Goal: Information Seeking & Learning: Learn about a topic

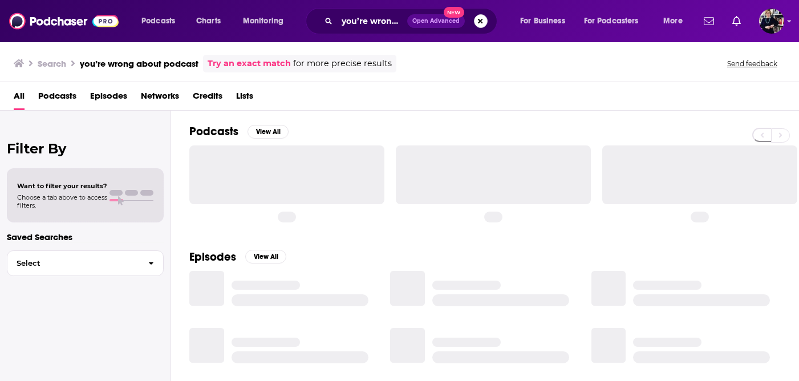
click at [477, 21] on button "Search podcasts, credits, & more..." at bounding box center [481, 21] width 14 height 14
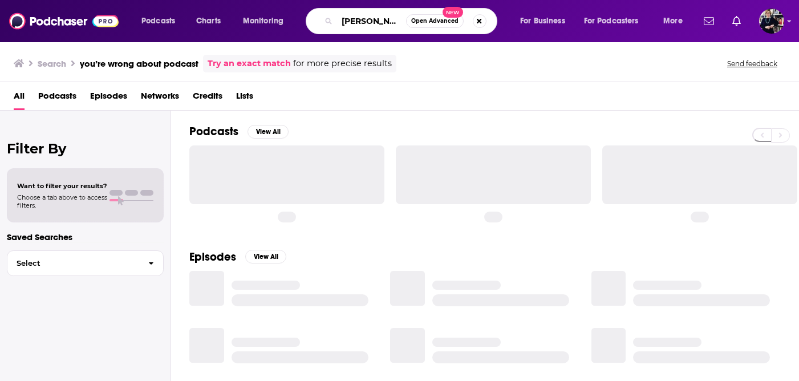
type input "[PERSON_NAME]"
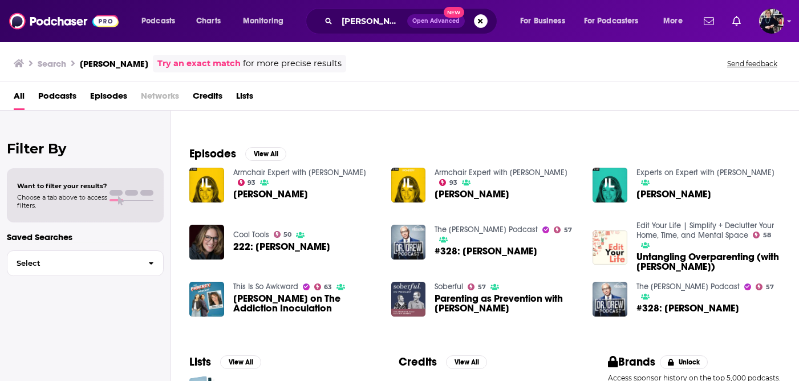
scroll to position [137, 0]
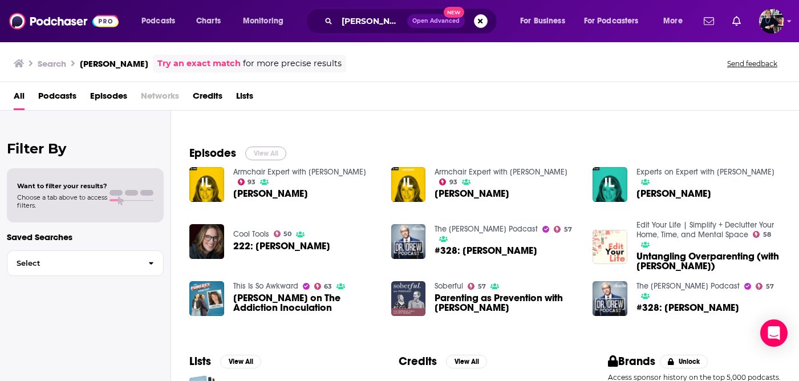
click at [276, 152] on button "View All" at bounding box center [265, 154] width 41 height 14
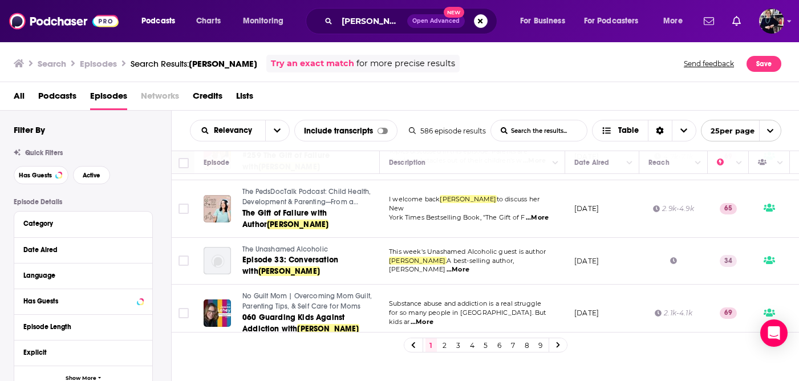
scroll to position [1058, 0]
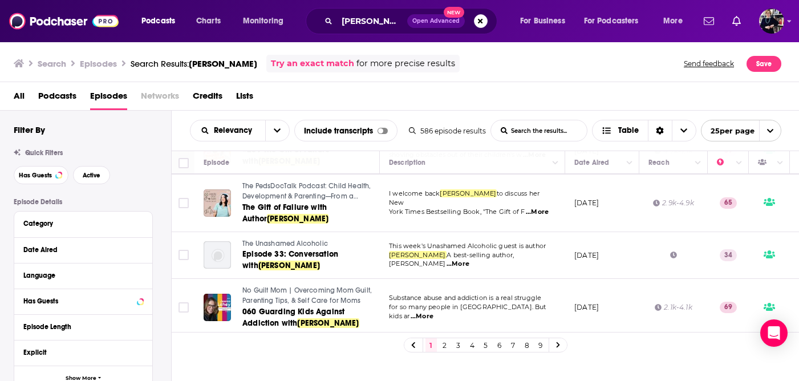
click at [560, 346] on link at bounding box center [558, 344] width 18 height 13
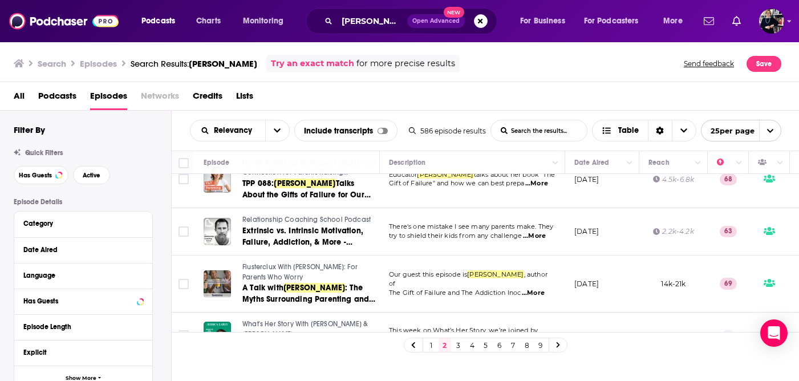
scroll to position [1078, 0]
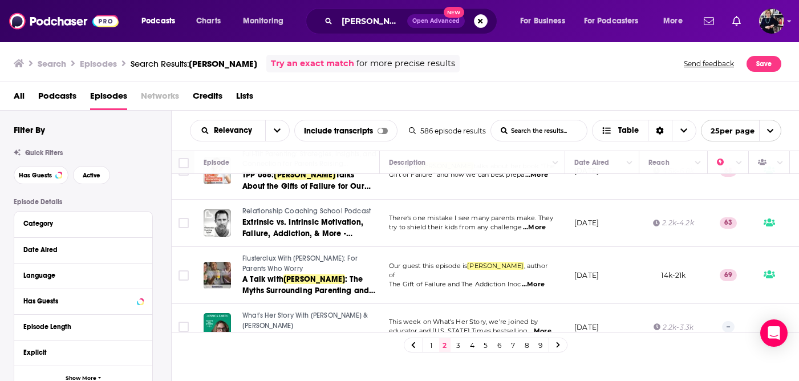
click at [459, 347] on link "3" at bounding box center [458, 345] width 11 height 14
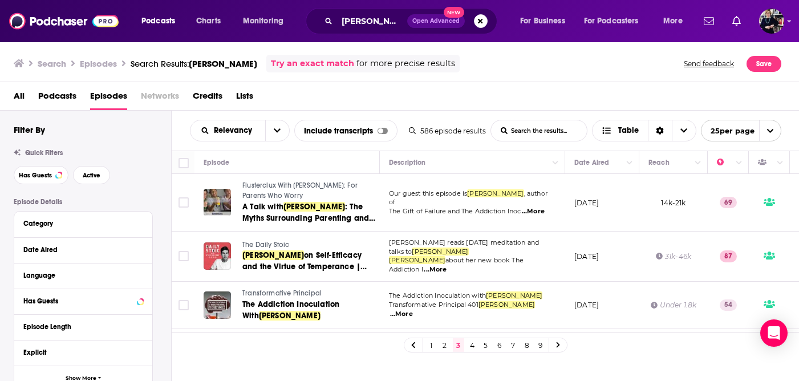
click at [471, 348] on link "4" at bounding box center [471, 345] width 11 height 14
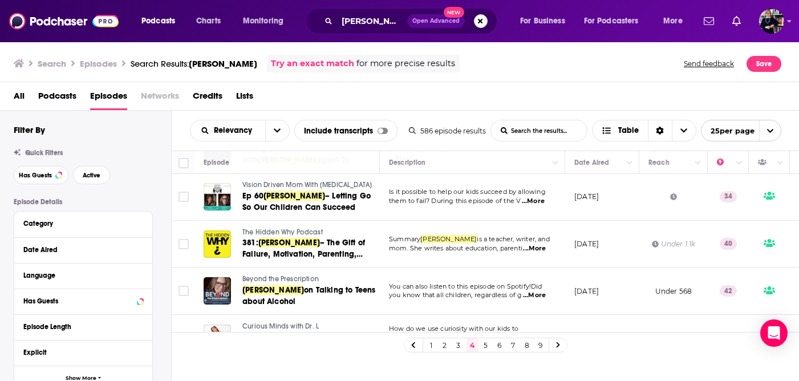
scroll to position [1051, 0]
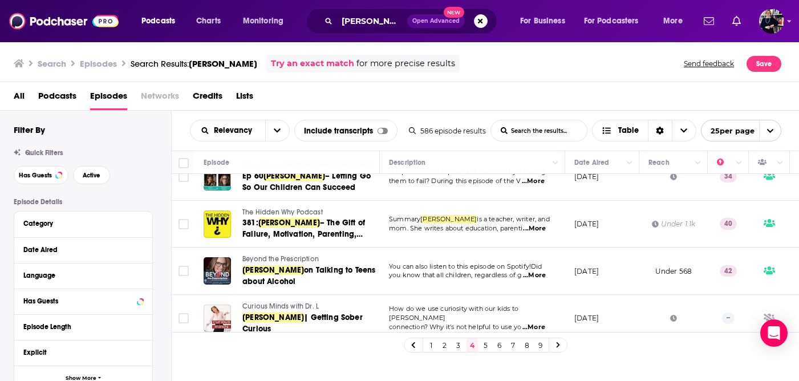
click at [484, 347] on link "5" at bounding box center [485, 345] width 11 height 14
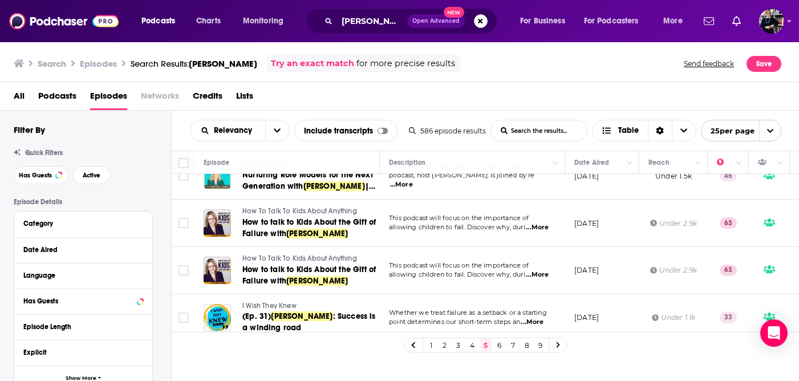
scroll to position [25, 0]
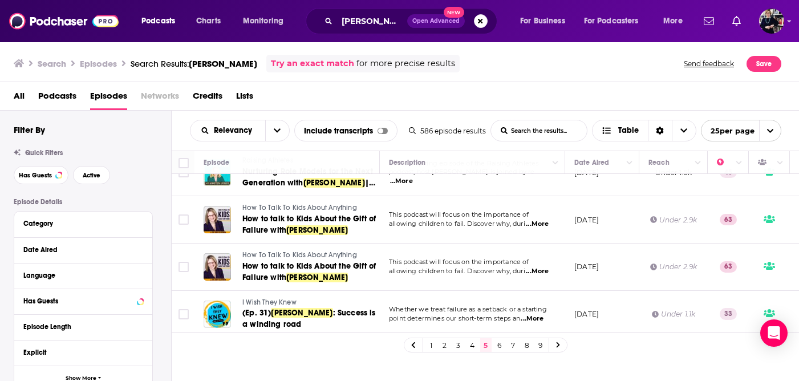
click at [289, 205] on span "How To Talk To Kids About Anything" at bounding box center [299, 208] width 115 height 8
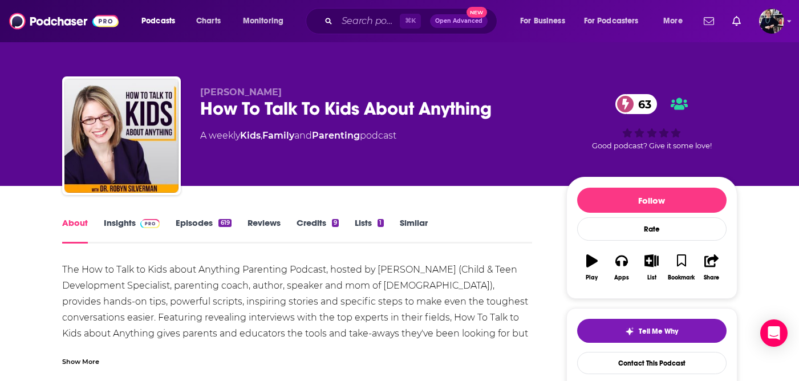
click at [133, 219] on link "Insights" at bounding box center [132, 230] width 56 height 26
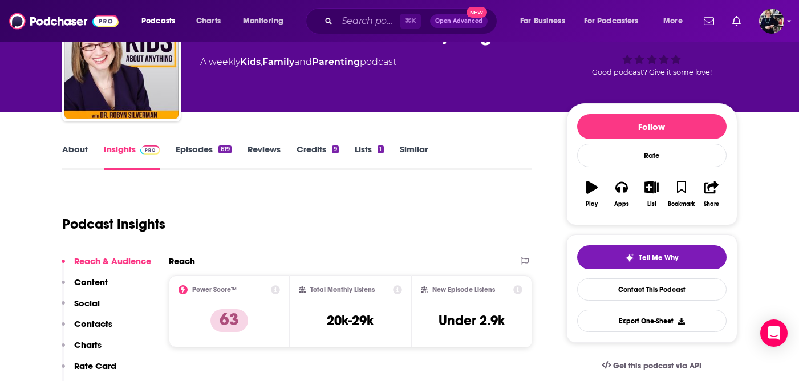
scroll to position [57, 0]
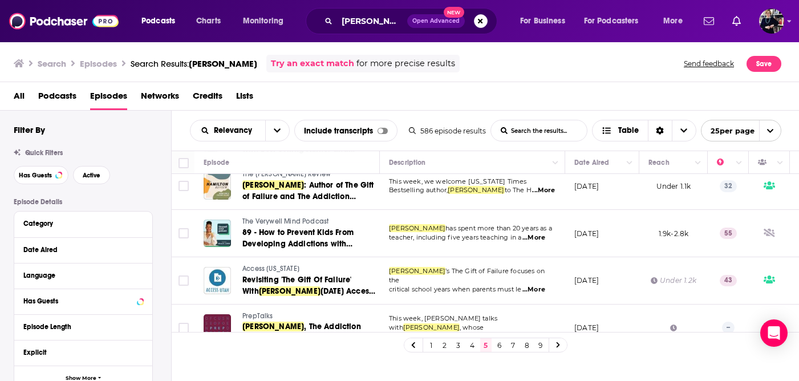
scroll to position [1009, 0]
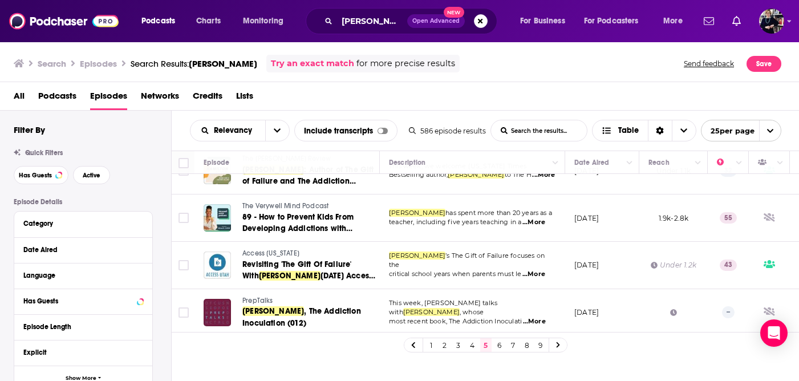
click at [499, 347] on link "6" at bounding box center [499, 345] width 11 height 14
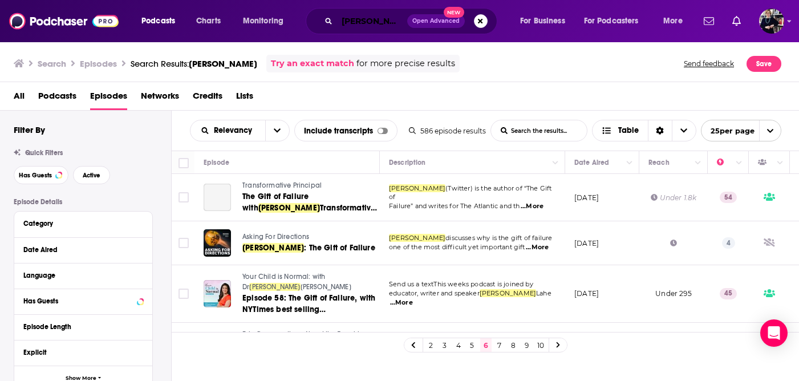
click at [376, 20] on input "[PERSON_NAME]" at bounding box center [372, 21] width 70 height 18
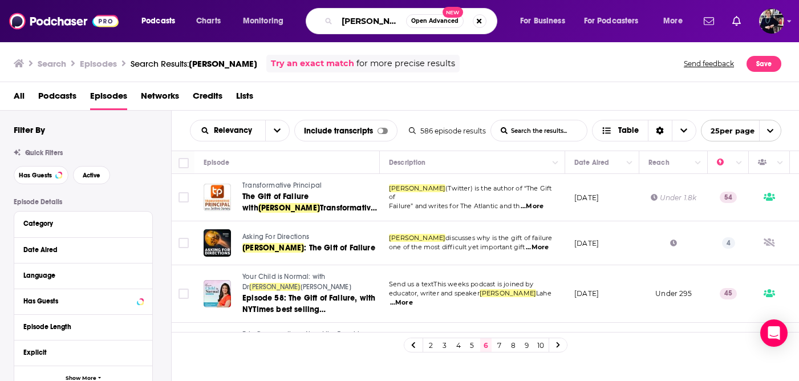
drag, startPoint x: 397, startPoint y: 21, endPoint x: 324, endPoint y: 21, distance: 72.4
click at [324, 21] on div "[PERSON_NAME] Open Advanced New" at bounding box center [402, 21] width 192 height 26
paste input "[PERSON_NAME]"
click at [345, 22] on input "[PERSON_NAME]" at bounding box center [371, 21] width 69 height 18
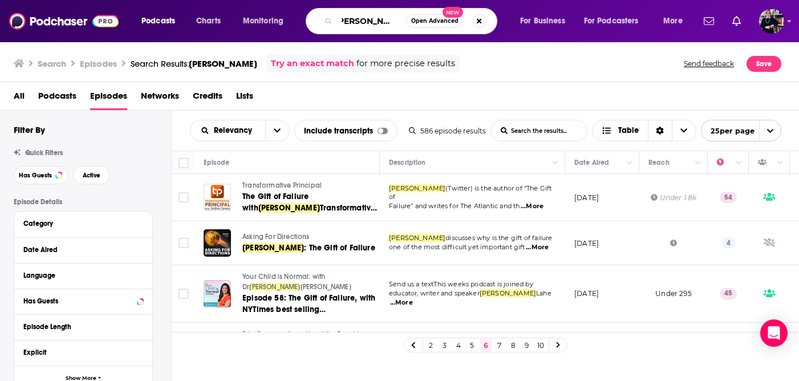
click at [344, 22] on input "[PERSON_NAME]" at bounding box center [371, 21] width 69 height 18
type input "[PERSON_NAME]"
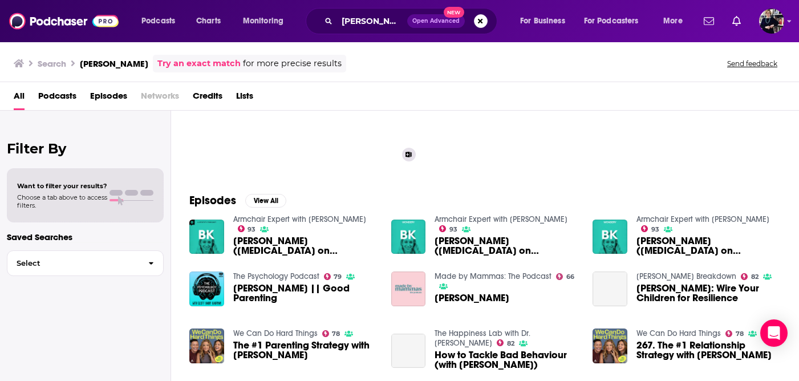
scroll to position [100, 0]
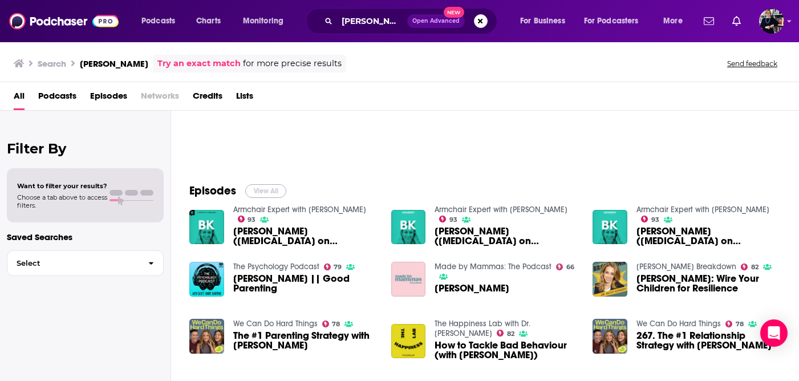
click at [267, 189] on button "View All" at bounding box center [265, 191] width 41 height 14
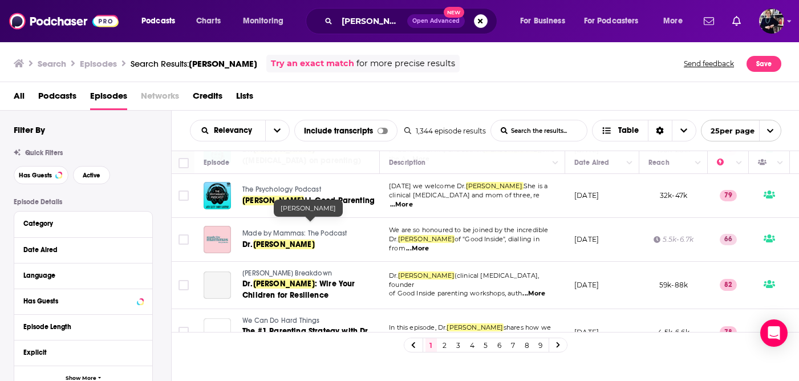
scroll to position [161, 0]
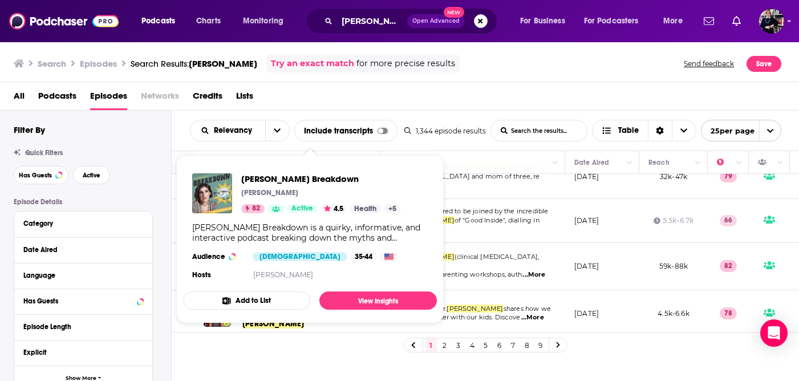
click at [458, 249] on td "[PERSON_NAME] (clinical [MEDICAL_DATA], founder of Good Inside parenting worksh…" at bounding box center [472, 266] width 185 height 47
drag, startPoint x: 295, startPoint y: 228, endPoint x: 192, endPoint y: 229, distance: 103.2
click at [190, 229] on div "[PERSON_NAME] Breakdown [PERSON_NAME] 82 Active 4.5 Health + 5 [PERSON_NAME] Br…" at bounding box center [310, 227] width 254 height 127
copy div "[PERSON_NAME] Breakdown"
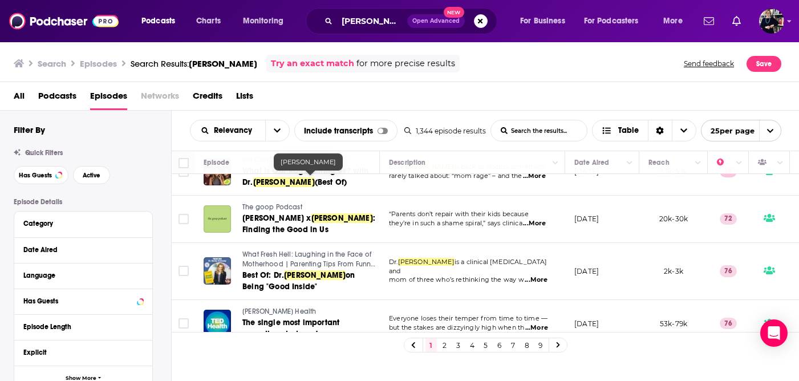
scroll to position [1019, 0]
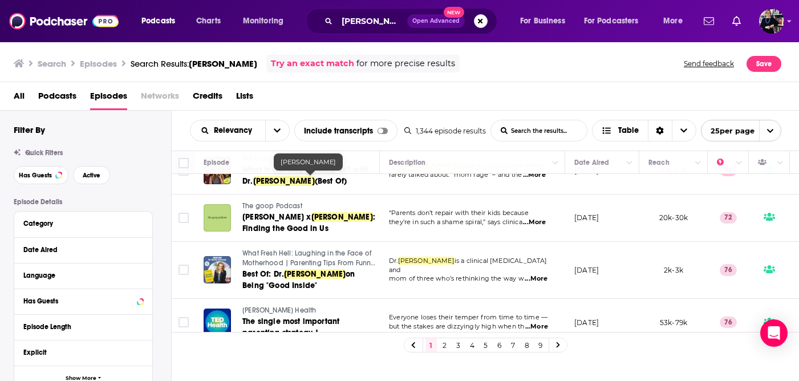
click at [556, 345] on icon at bounding box center [558, 345] width 5 height 7
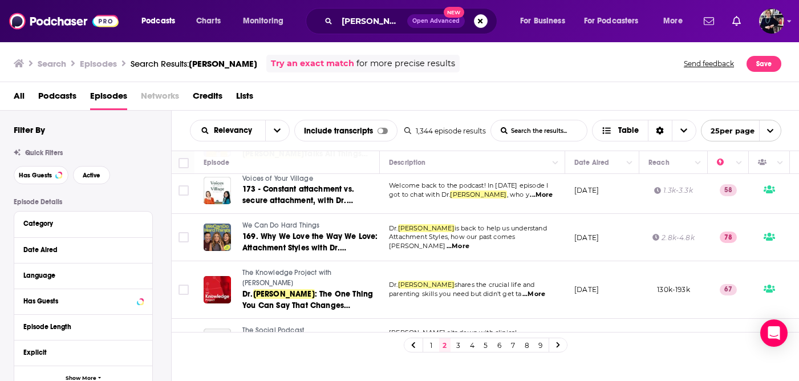
scroll to position [1030, 0]
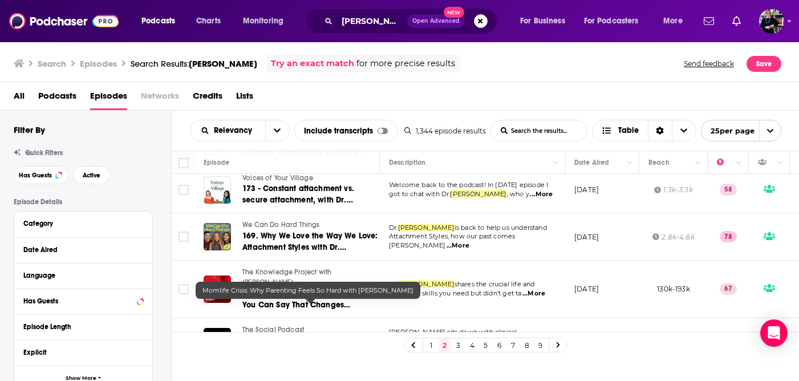
click at [460, 343] on link "3" at bounding box center [458, 345] width 11 height 14
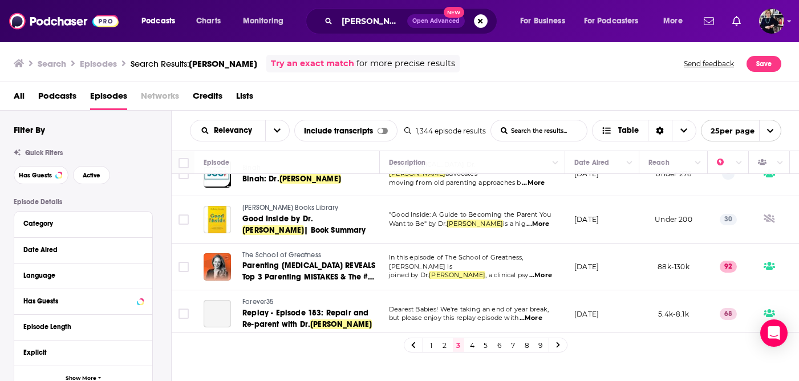
scroll to position [896, 0]
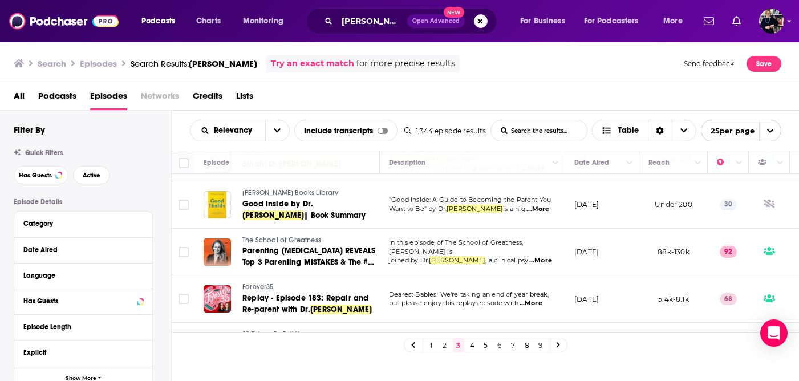
click at [560, 346] on link at bounding box center [558, 344] width 18 height 13
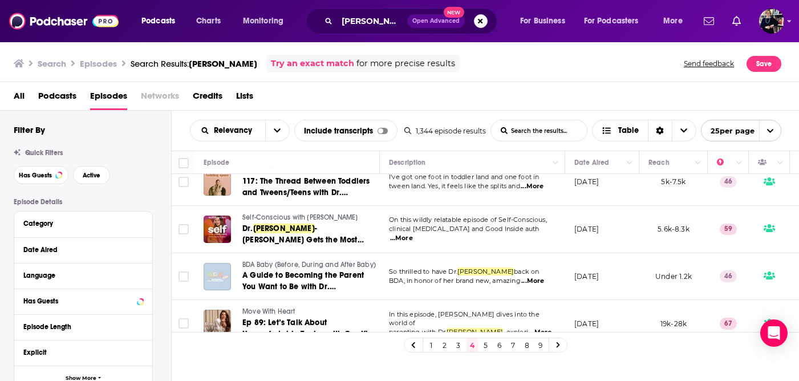
scroll to position [896, 0]
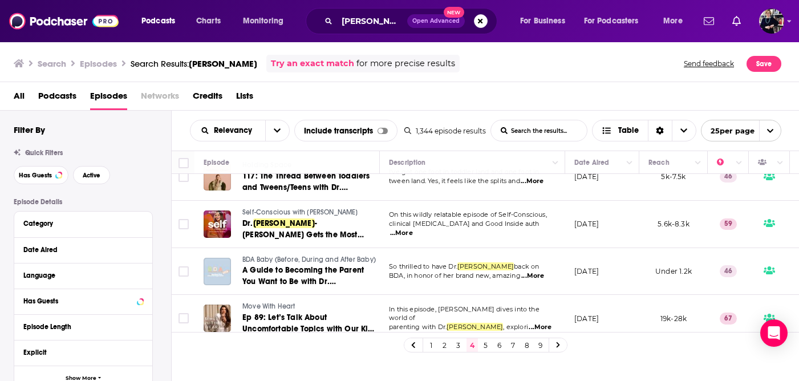
click at [323, 208] on span "Self-Conscious with [PERSON_NAME]" at bounding box center [300, 212] width 116 height 8
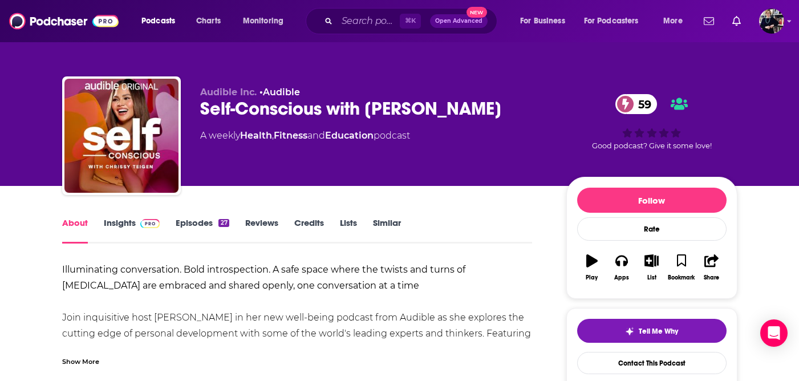
click at [129, 225] on link "Insights" at bounding box center [132, 230] width 56 height 26
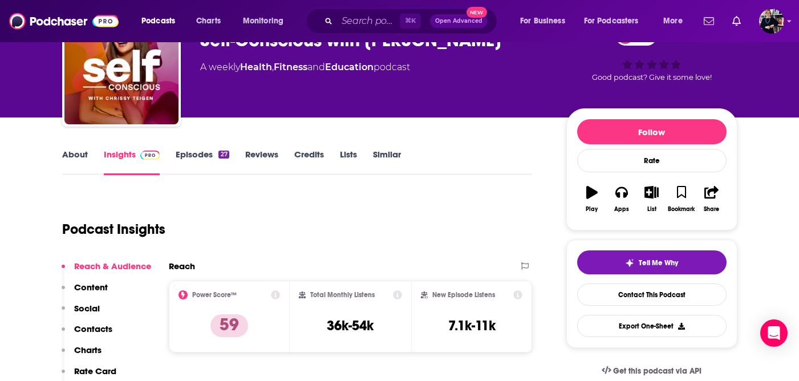
scroll to position [67, 0]
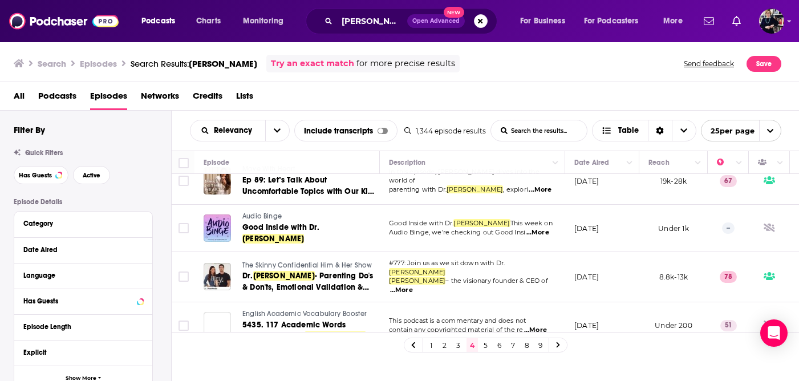
scroll to position [1038, 0]
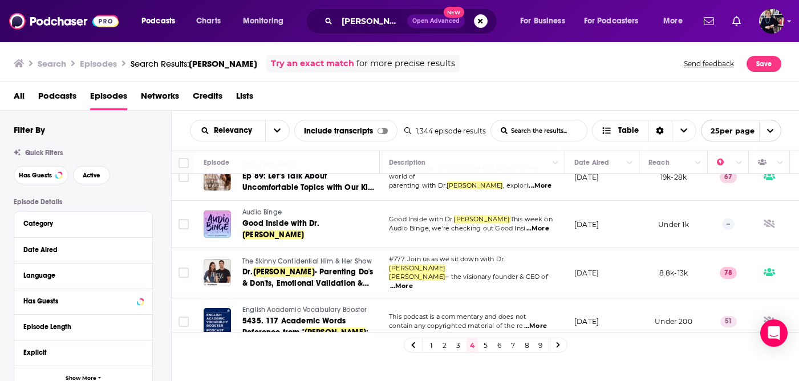
click at [558, 344] on icon at bounding box center [557, 345] width 3 height 6
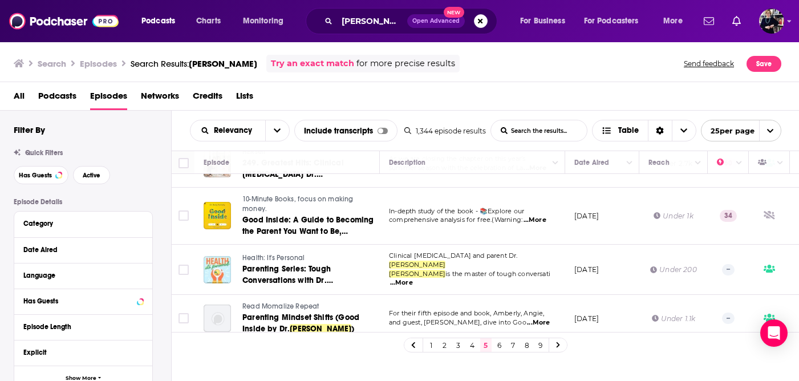
scroll to position [1062, 0]
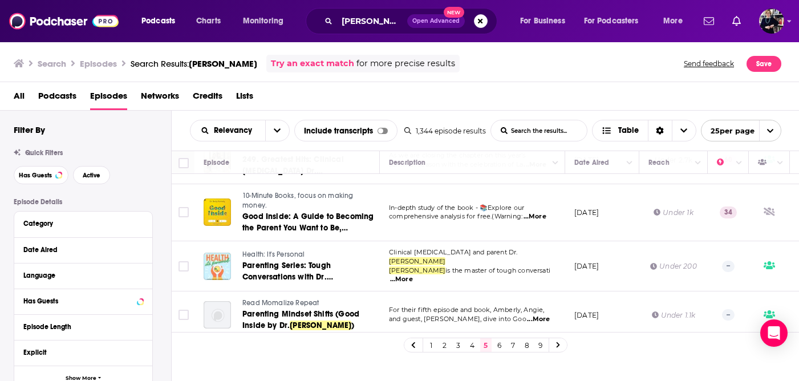
click at [497, 344] on link "6" at bounding box center [499, 345] width 11 height 14
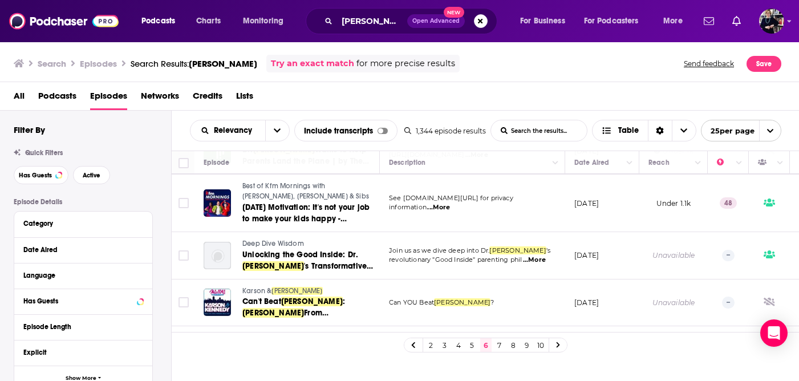
scroll to position [658, 0]
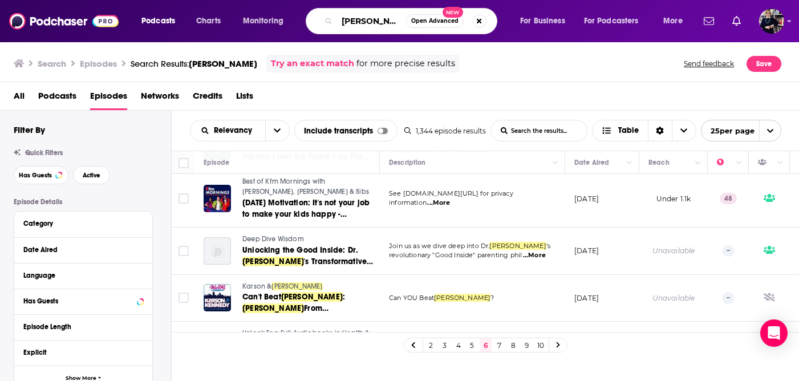
click at [384, 20] on input "[PERSON_NAME]" at bounding box center [371, 21] width 69 height 18
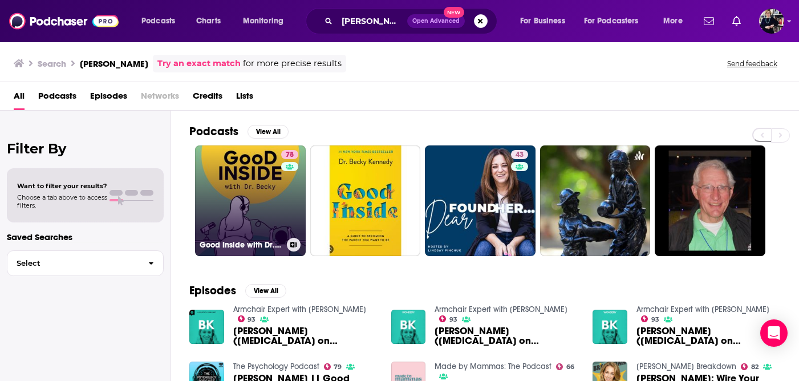
click at [248, 190] on link "78 Good Inside with Dr. [PERSON_NAME]" at bounding box center [250, 200] width 111 height 111
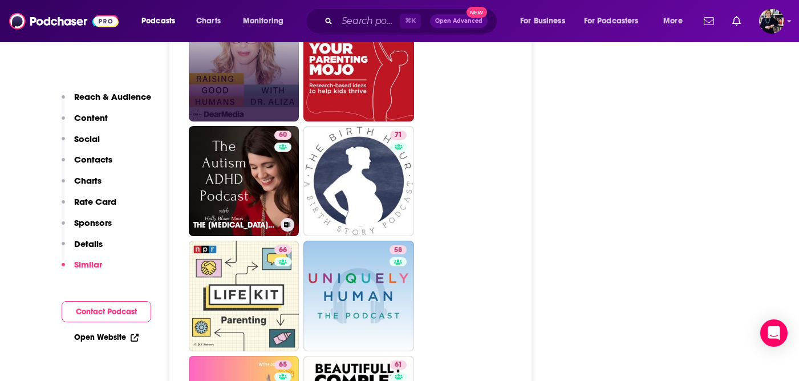
scroll to position [3631, 0]
